Goal: Task Accomplishment & Management: Manage account settings

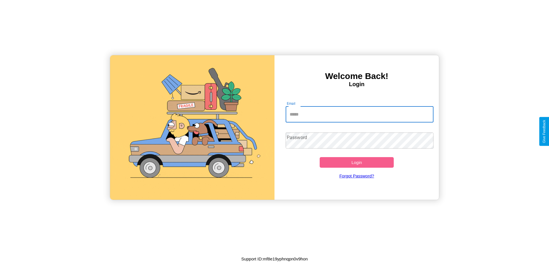
click at [360, 114] on input "Email" at bounding box center [360, 114] width 148 height 16
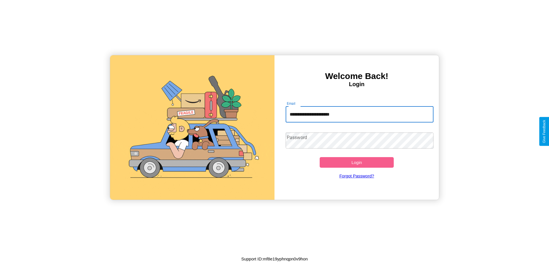
type input "**********"
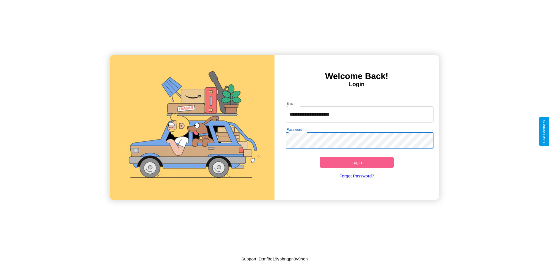
click at [357, 162] on button "Login" at bounding box center [357, 162] width 74 height 11
